Goal: Communication & Community: Answer question/provide support

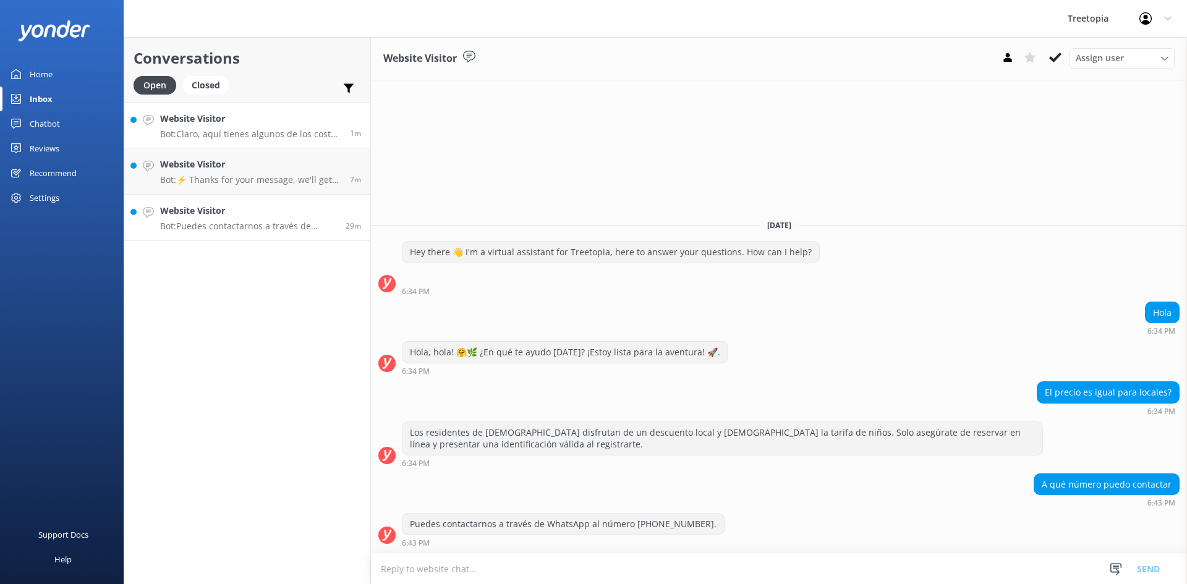
click at [279, 130] on p "Bot: Claro, aquí tienes algunos de los costos de los paquetes en [GEOGRAPHIC_DA…" at bounding box center [250, 134] width 180 height 11
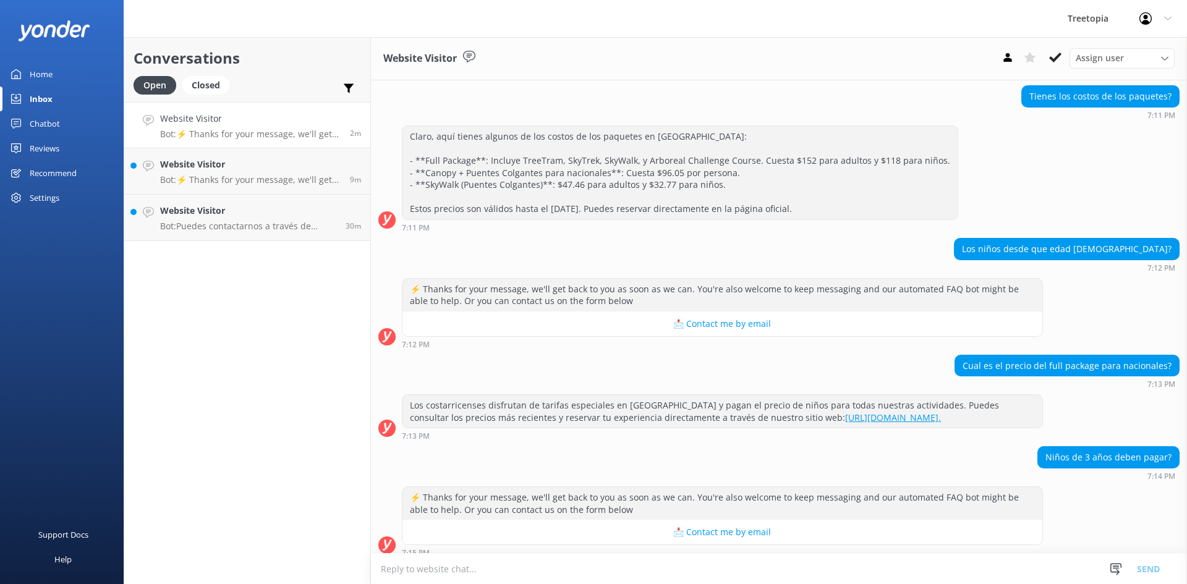
scroll to position [110, 0]
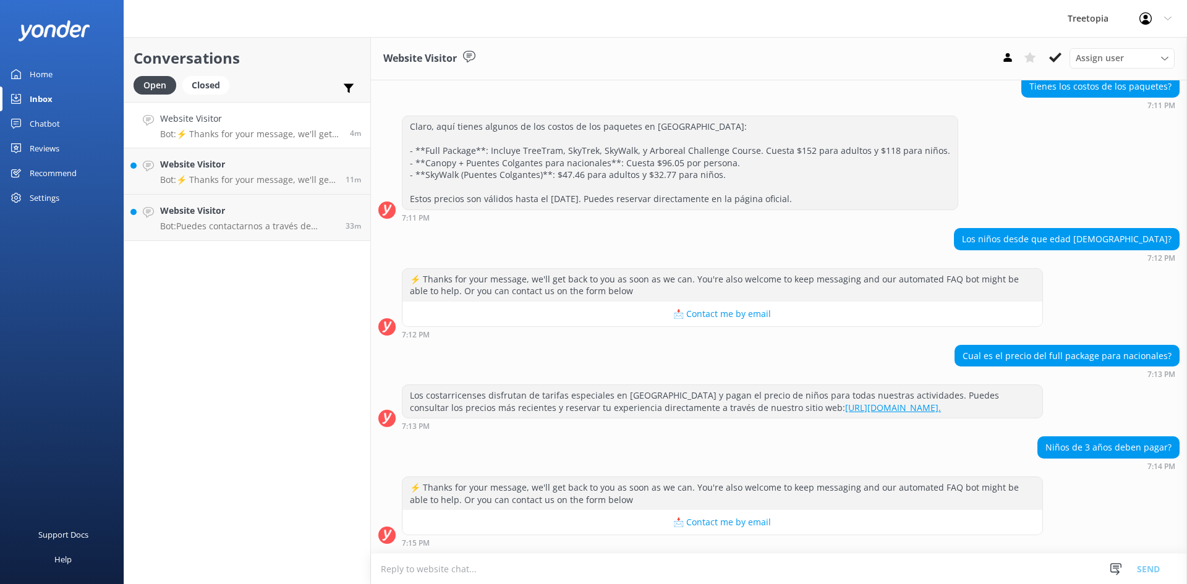
click at [248, 127] on div "Website Visitor Bot: ⚡ Thanks for your message, we'll get back to you as soon a…" at bounding box center [250, 125] width 180 height 27
click at [561, 568] on textarea at bounding box center [779, 569] width 816 height 30
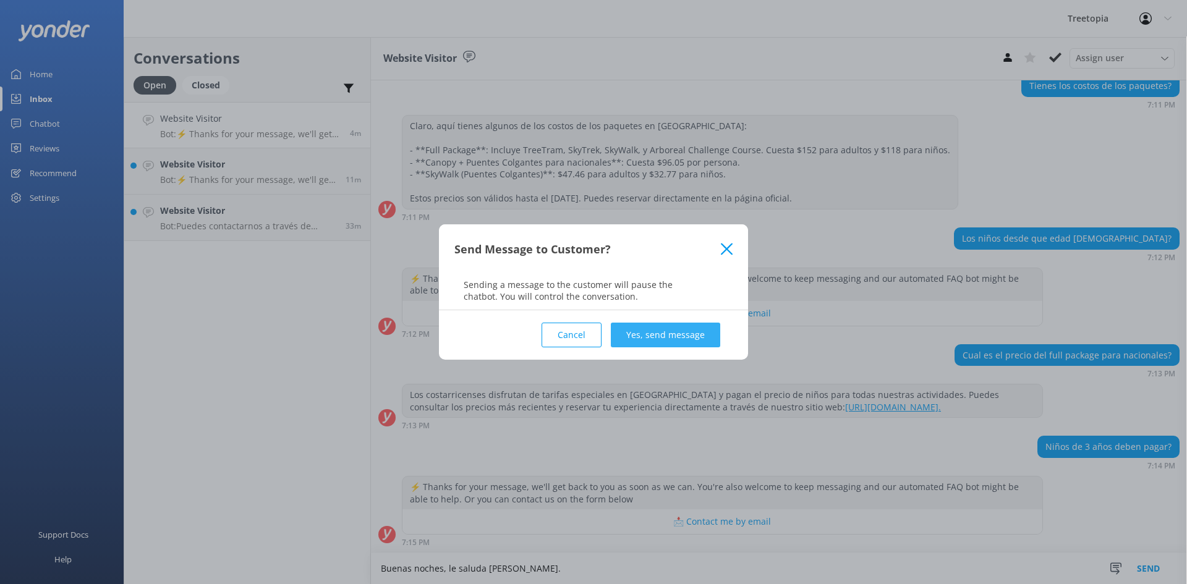
type textarea "Buenas noches, le saluda [PERSON_NAME]."
click at [659, 339] on button "Yes, send message" at bounding box center [665, 335] width 109 height 25
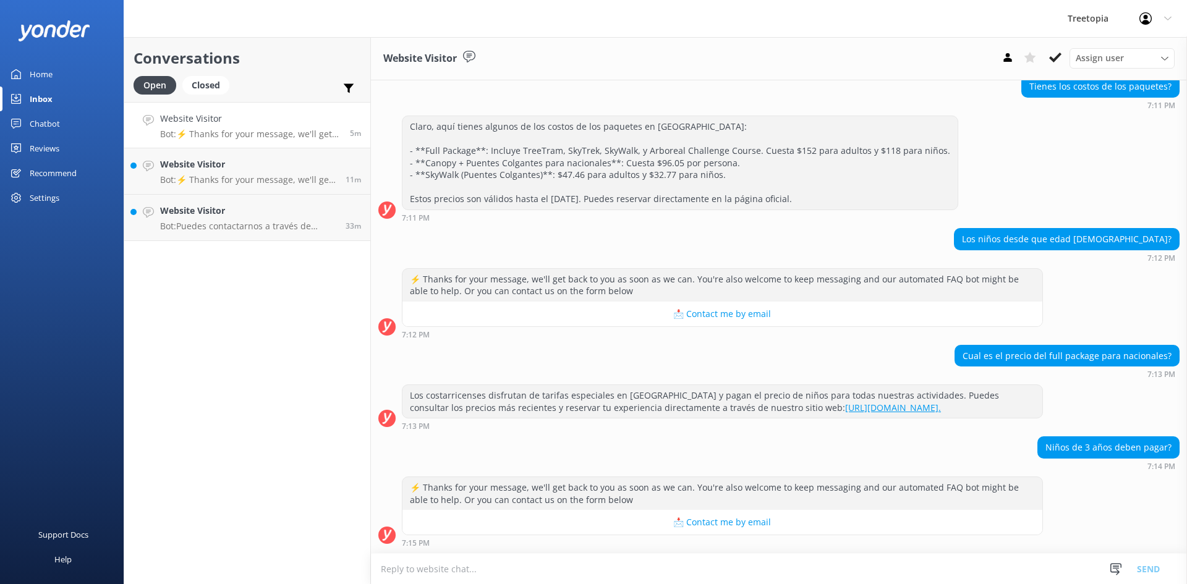
scroll to position [190, 0]
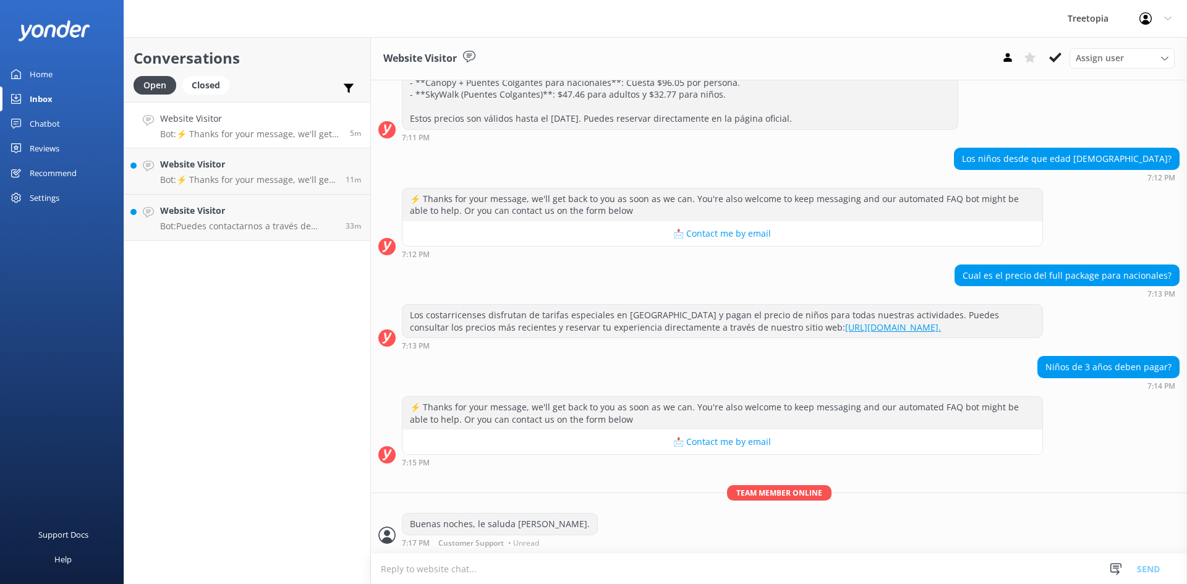
click at [494, 569] on textarea at bounding box center [779, 569] width 816 height 30
type textarea "N"
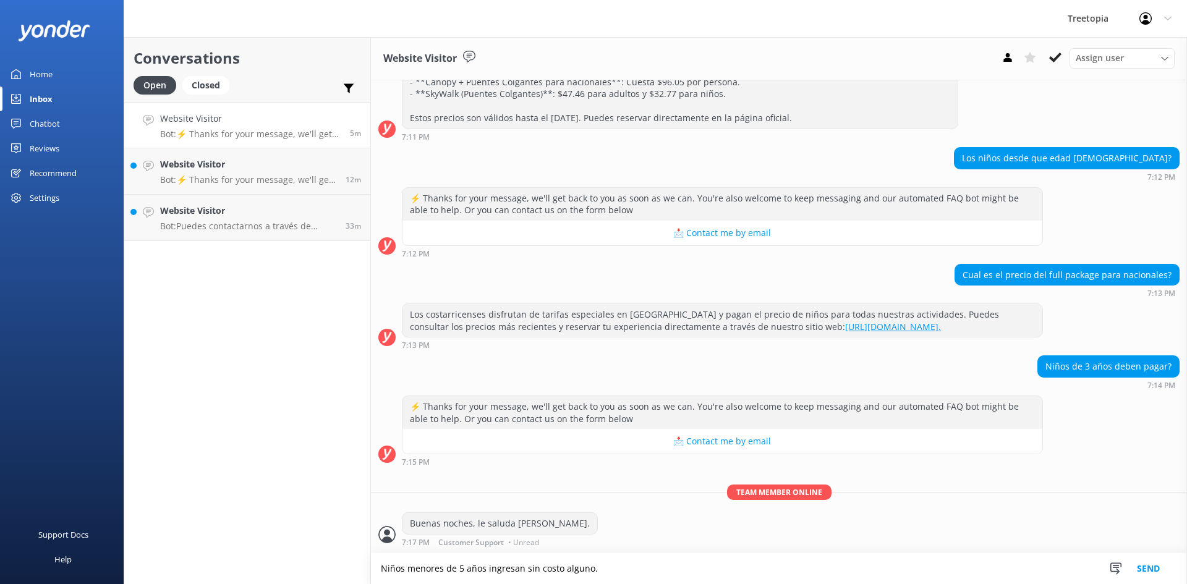
type textarea "Niños menores de 5 años ingresan sin costo alguno."
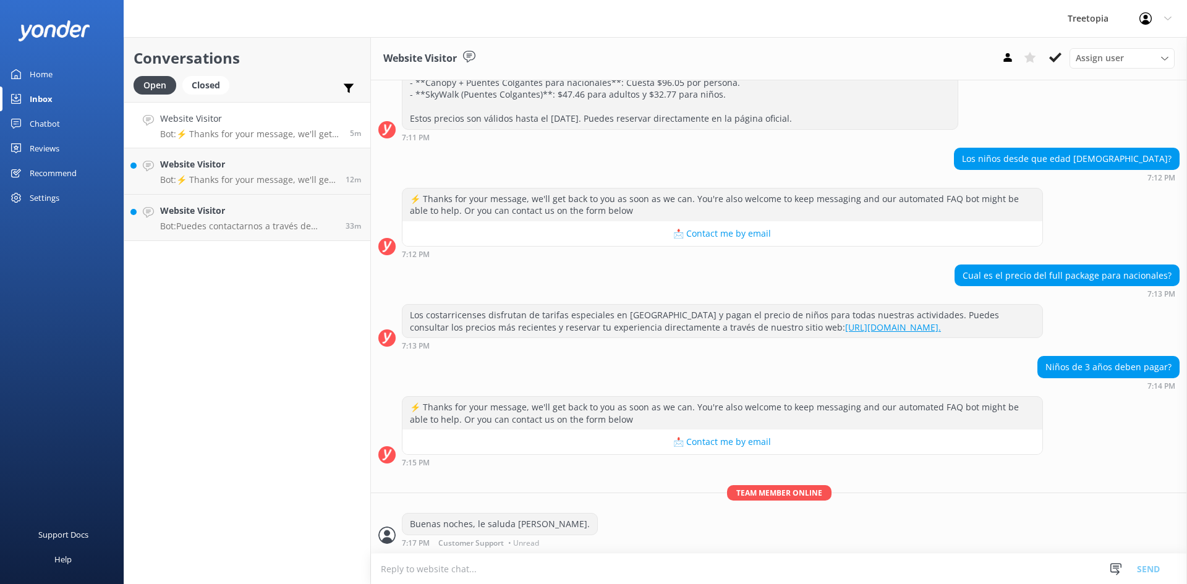
scroll to position [215, 0]
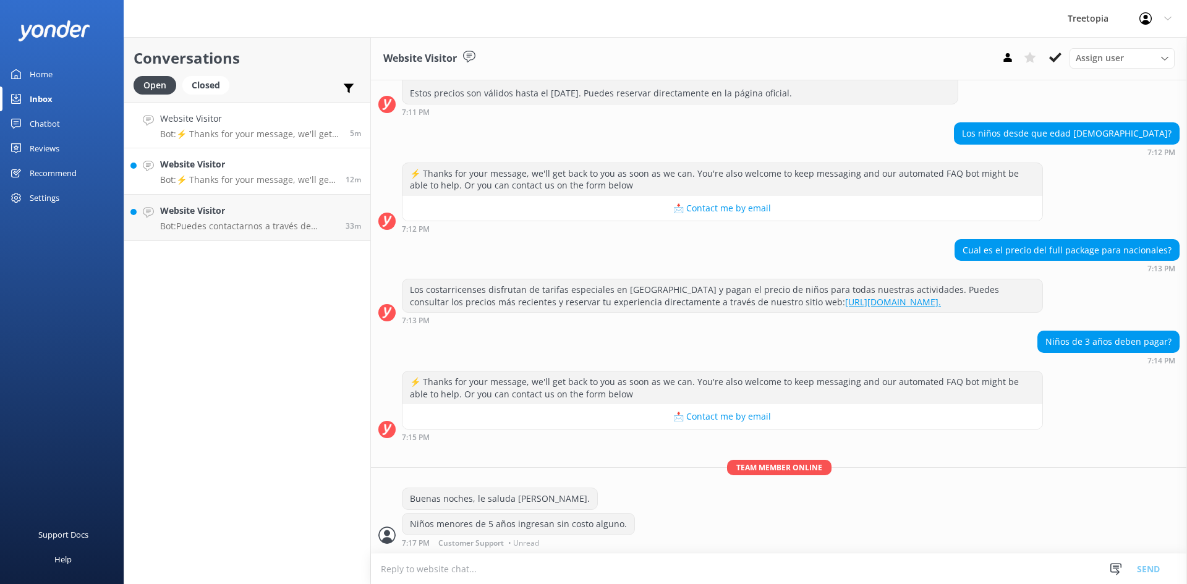
click at [232, 187] on link "Website Visitor Bot: ⚡ Thanks for your message, we'll get back to you as soon a…" at bounding box center [247, 171] width 246 height 46
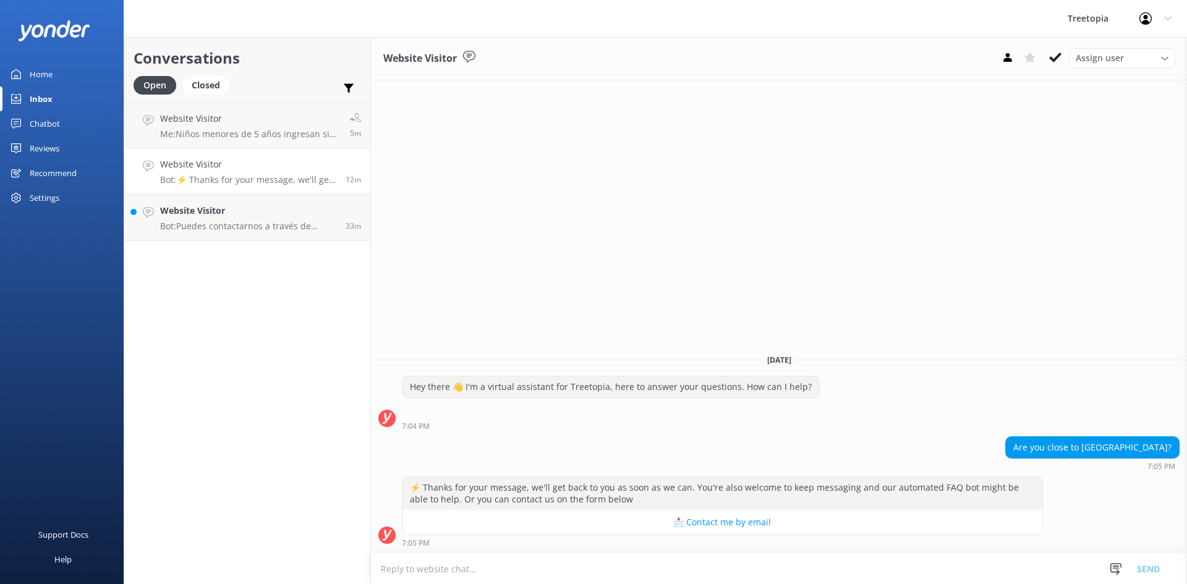
click at [497, 569] on textarea at bounding box center [779, 569] width 816 height 30
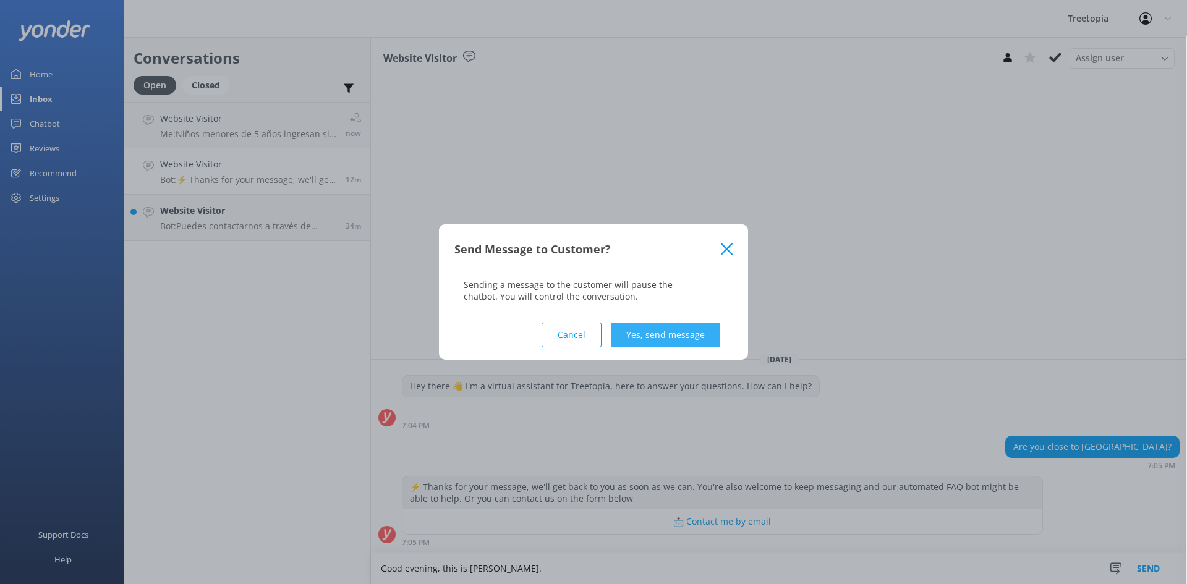
type textarea "Good evening, this is [PERSON_NAME]."
click at [667, 331] on button "Yes, send message" at bounding box center [665, 335] width 109 height 25
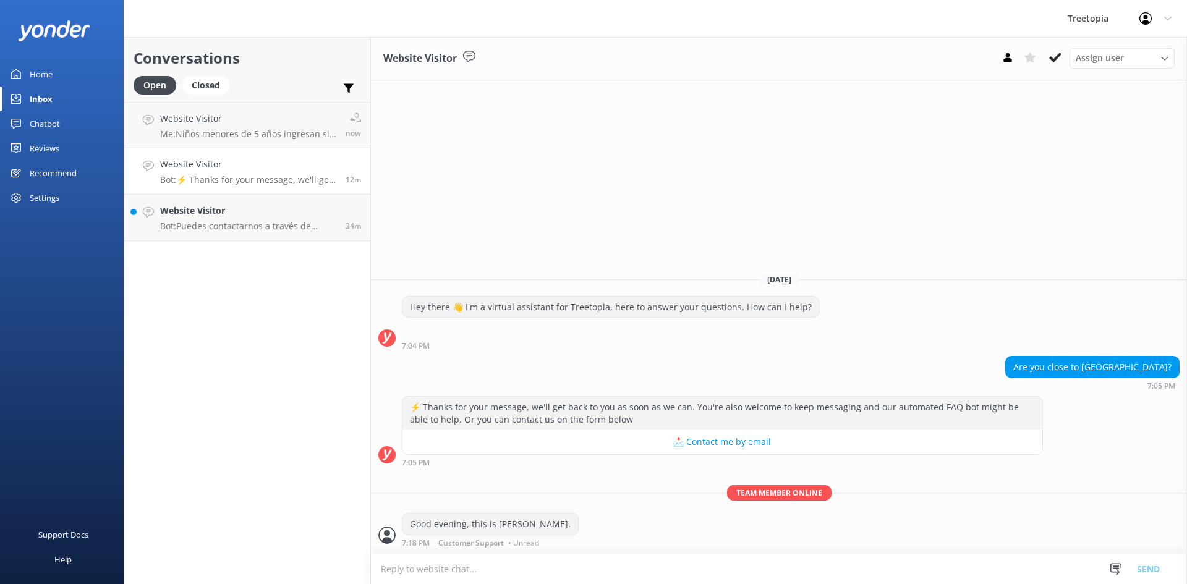
click at [566, 568] on textarea at bounding box center [779, 569] width 816 height 30
type textarea "We are located 2.5 hours away from [GEOGRAPHIC_DATA]."
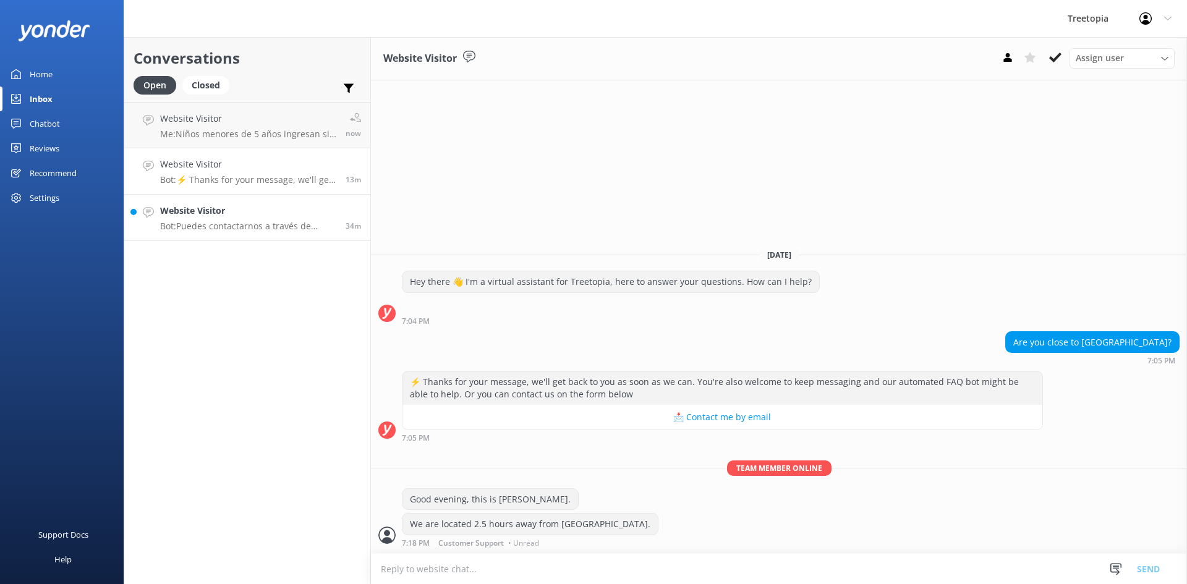
click at [240, 210] on h4 "Website Visitor" at bounding box center [248, 211] width 176 height 14
